Goal: Transaction & Acquisition: Purchase product/service

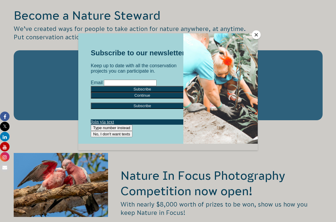
scroll to position [1101, 0]
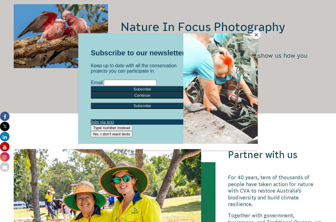
click at [254, 37] on button "Close" at bounding box center [256, 34] width 9 height 9
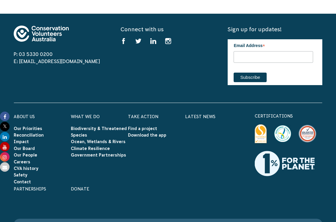
scroll to position [1756, 0]
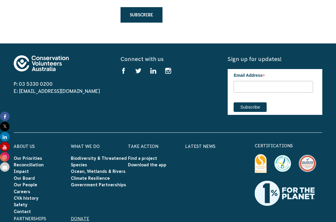
click at [82, 216] on link "Donate" at bounding box center [80, 218] width 18 height 5
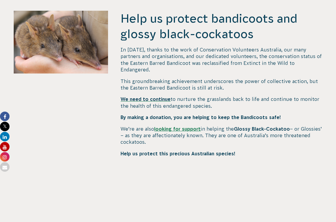
scroll to position [327, 0]
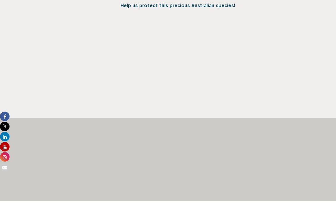
scroll to position [387, 0]
